Goal: Check status

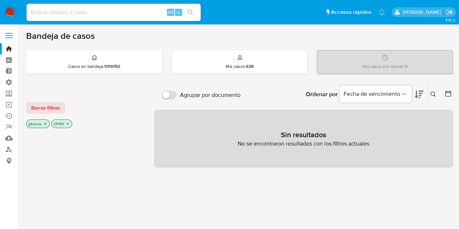
click at [53, 108] on span "Borrar filtros" at bounding box center [45, 108] width 29 height 10
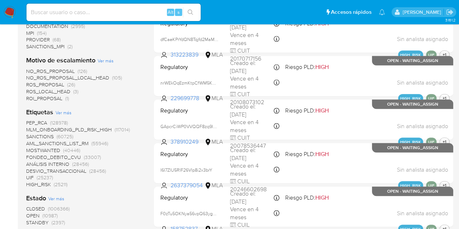
scroll to position [254, 0]
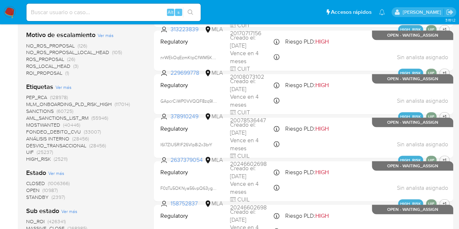
click at [36, 190] on span "OPEN" at bounding box center [32, 190] width 13 height 7
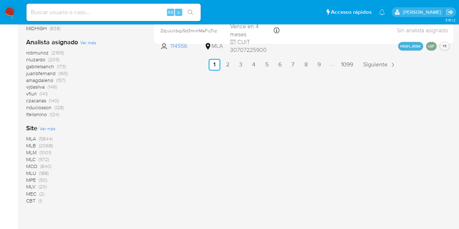
scroll to position [508, 0]
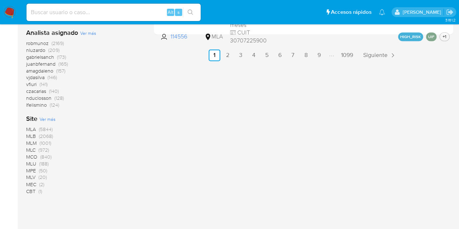
click at [32, 163] on span "MLU" at bounding box center [31, 163] width 10 height 7
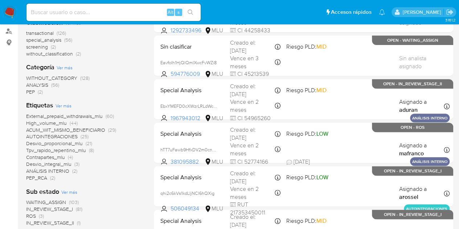
scroll to position [189, 0]
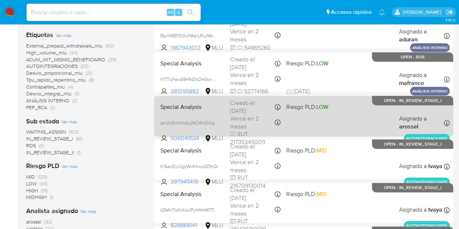
click at [327, 127] on div "Special Analysis qhi2c6kVs1kdLIjNCl6hQXig 506049134 MLU Riesgo PLD: LOW Creado …" at bounding box center [304, 116] width 292 height 37
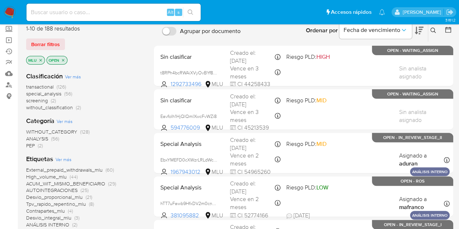
scroll to position [0, 0]
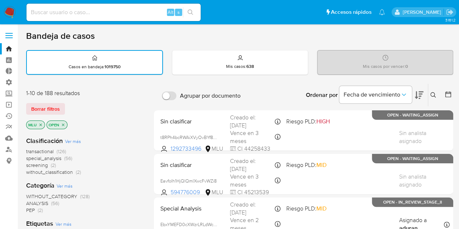
click at [92, 154] on div "transactional (126) special_analysis (56) screening (2) without_classification …" at bounding box center [84, 162] width 116 height 28
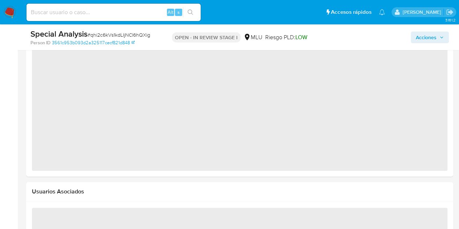
scroll to position [359, 0]
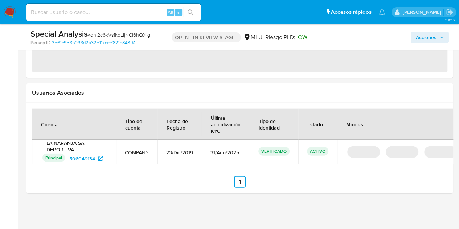
select select "10"
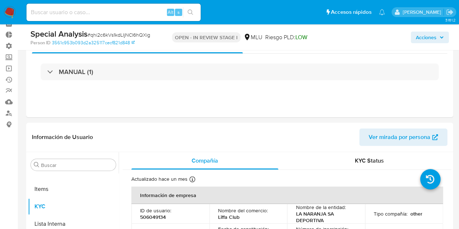
scroll to position [0, 0]
